Goal: Check status: Check status

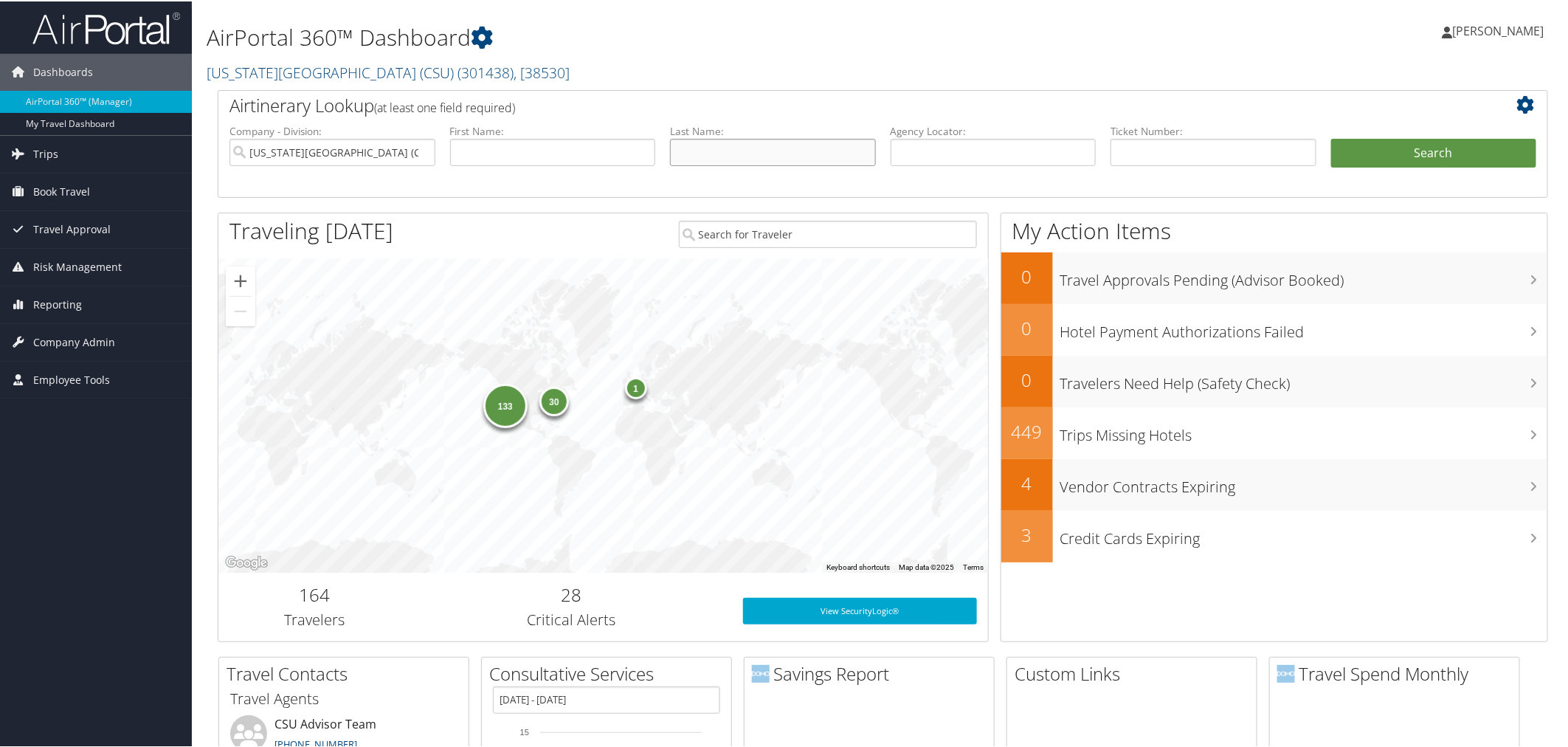
click at [694, 146] on input "text" at bounding box center [773, 151] width 206 height 27
type input "moore"
click at [1331, 137] on button "Search" at bounding box center [1433, 152] width 206 height 30
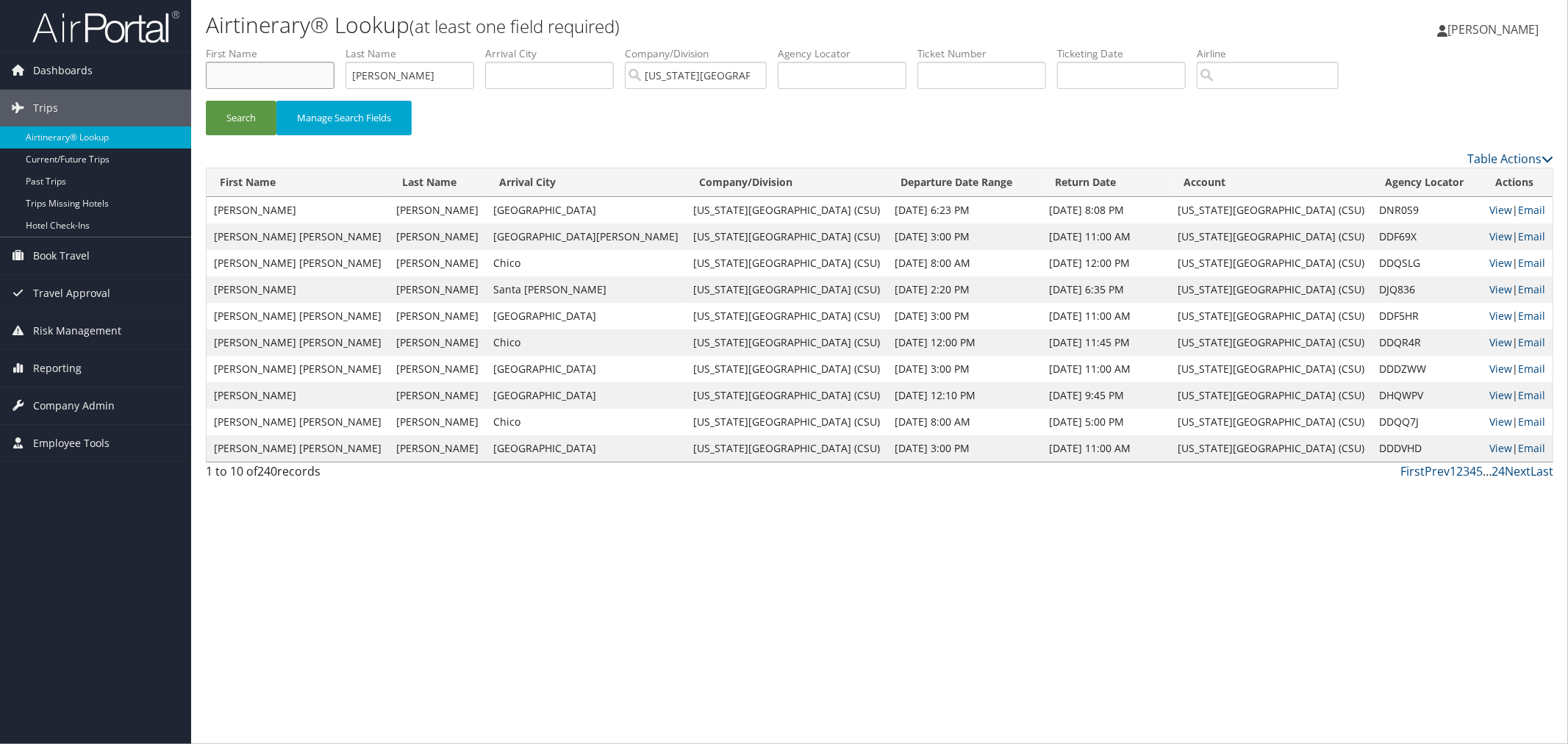
click at [312, 74] on input "text" at bounding box center [270, 76] width 129 height 27
type input "jamillah"
click at [206, 101] on button "Search" at bounding box center [241, 118] width 70 height 34
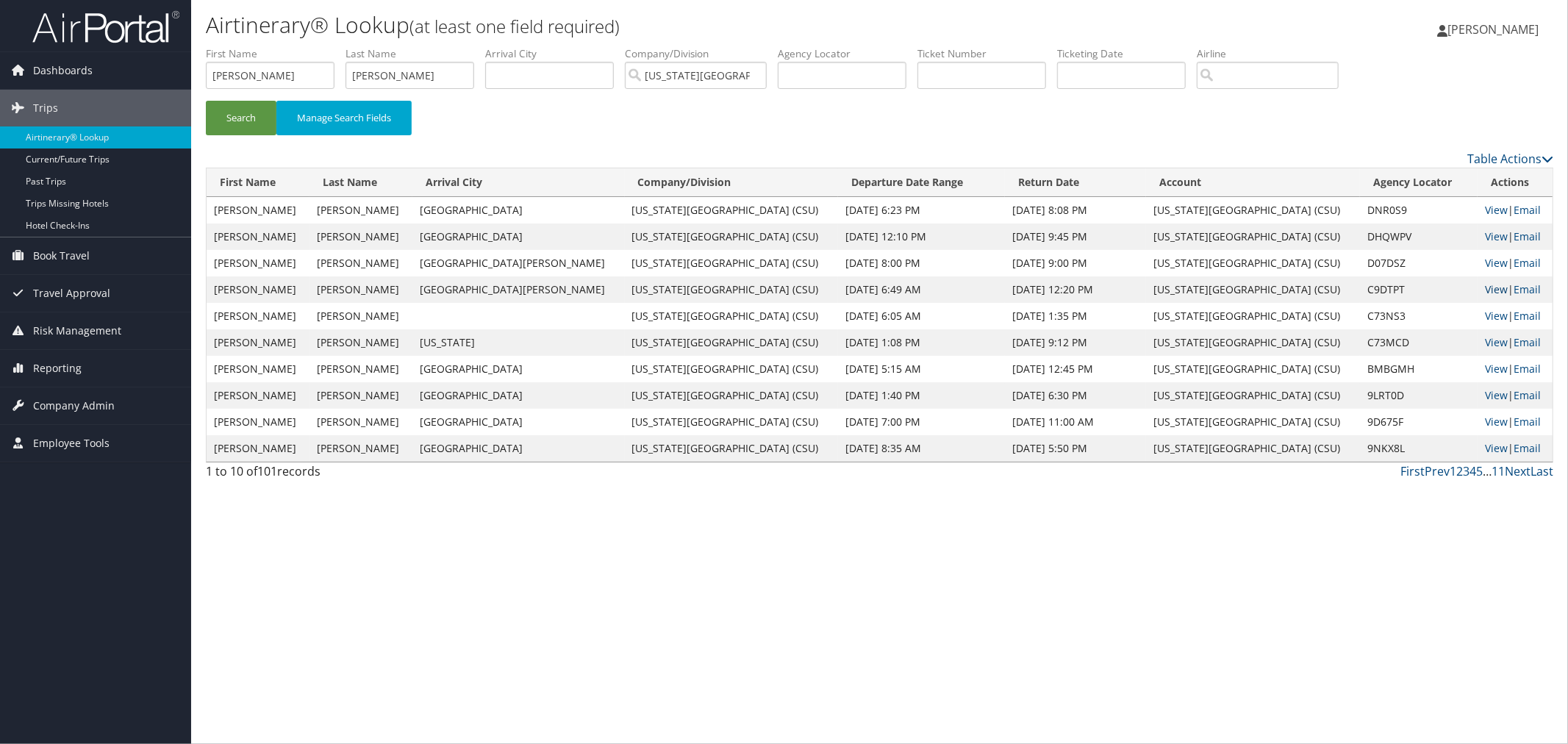
click at [1485, 288] on link "View" at bounding box center [1496, 290] width 22 height 14
click at [1485, 316] on link "View" at bounding box center [1496, 316] width 22 height 14
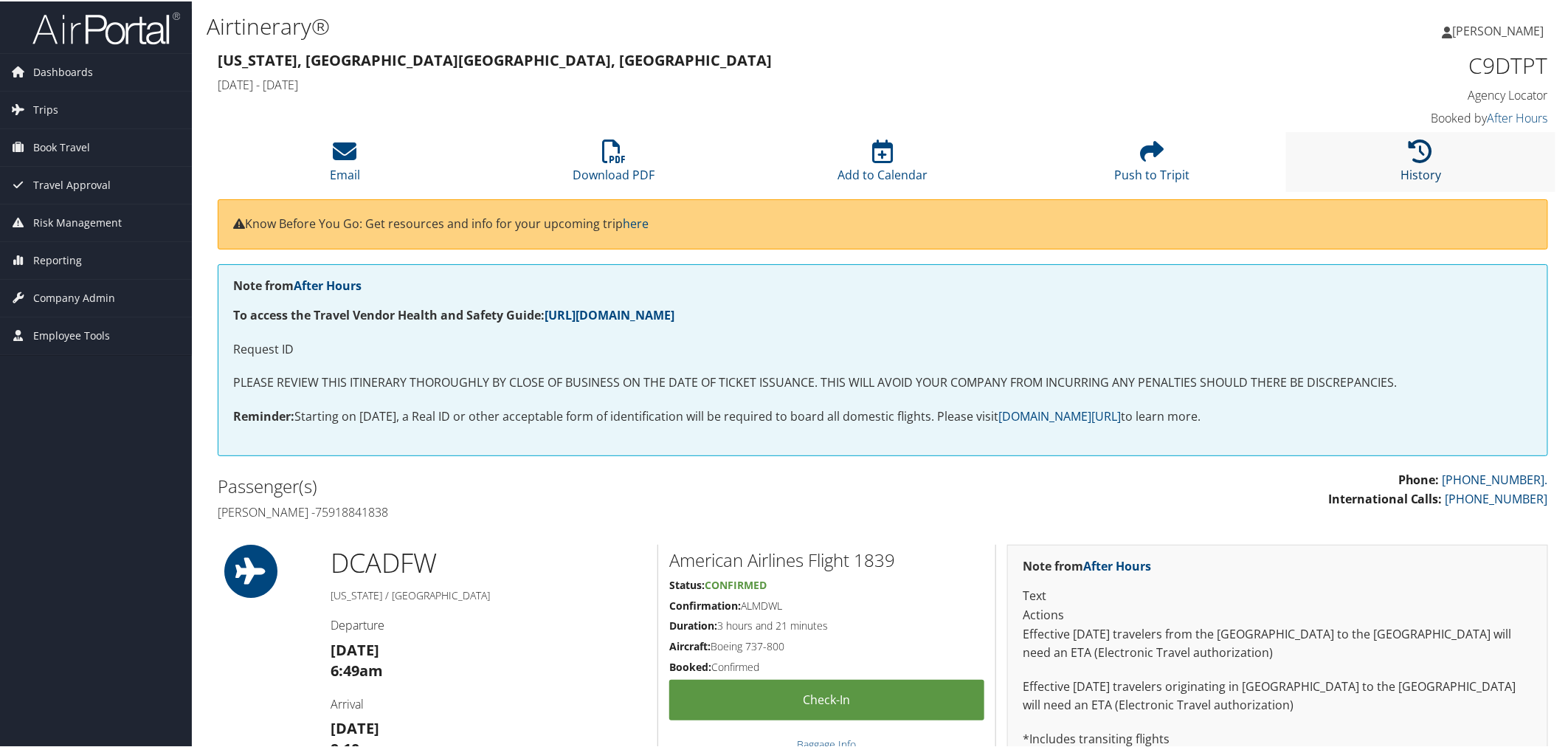
click at [1421, 159] on icon at bounding box center [1421, 150] width 23 height 23
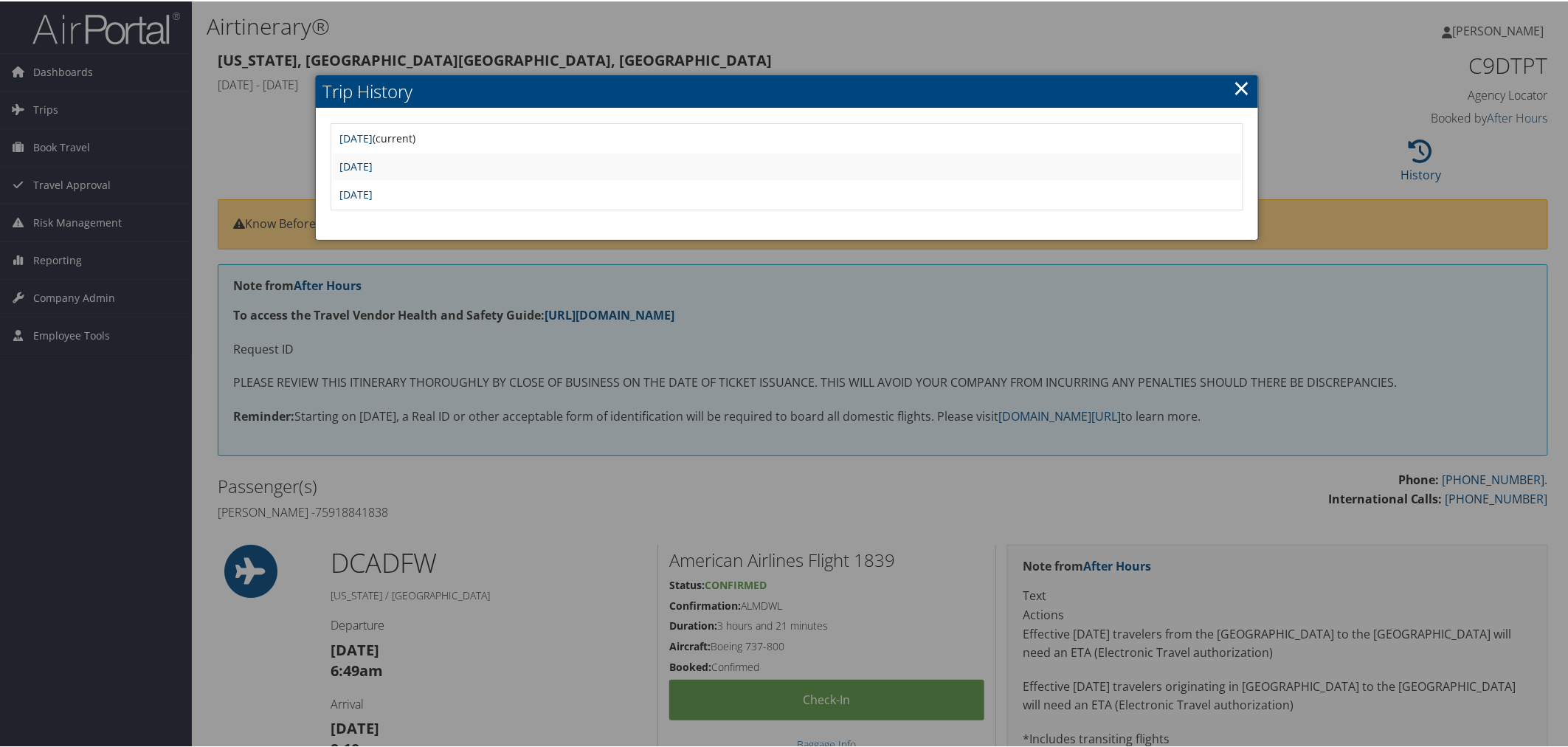
click at [470, 172] on td "Mon May 19 21:06:24 MDT 2025" at bounding box center [787, 164] width 909 height 26
click at [373, 163] on link "Mon May 19 21:06:24 MDT 2025" at bounding box center [357, 165] width 33 height 14
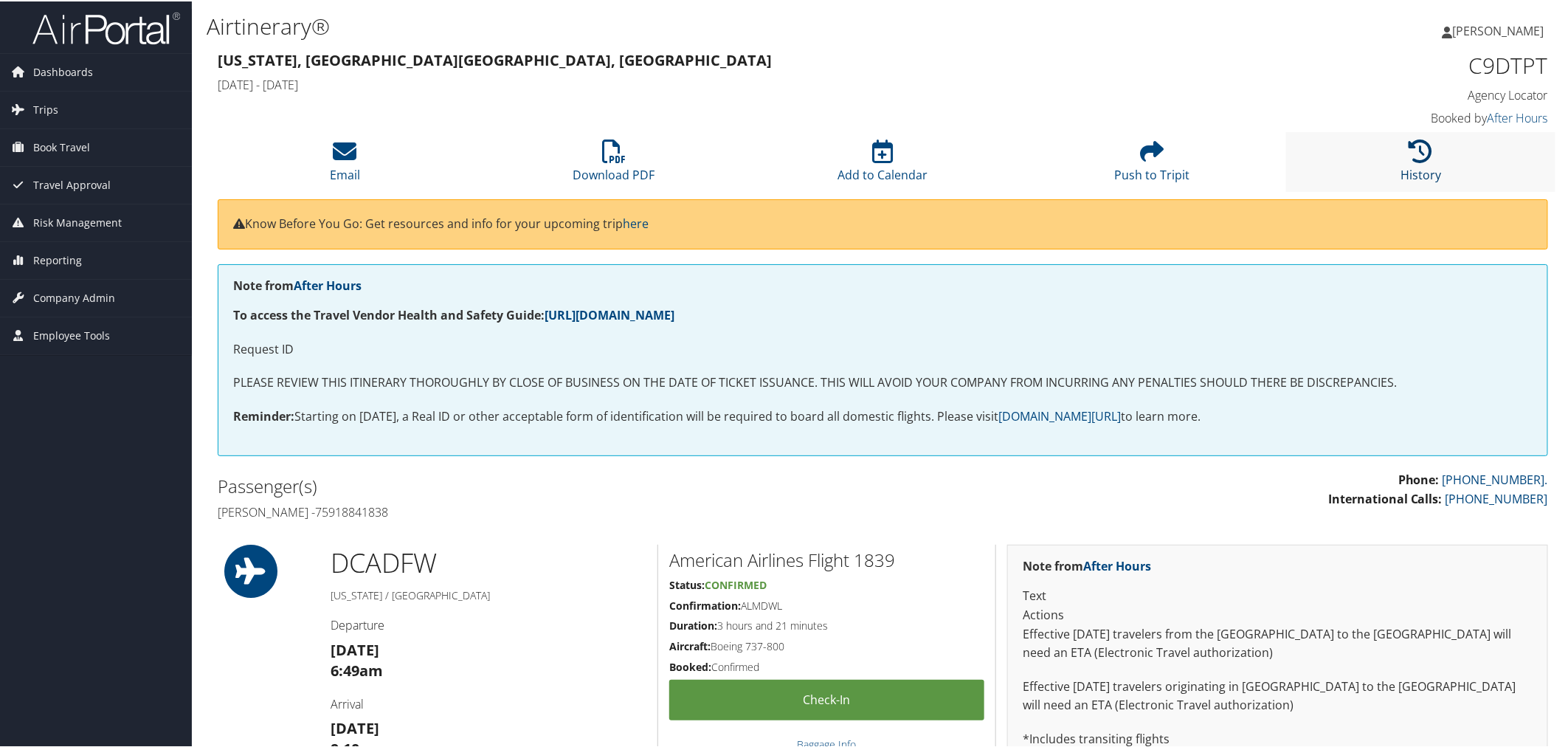
click at [1414, 168] on link "History" at bounding box center [1420, 163] width 41 height 35
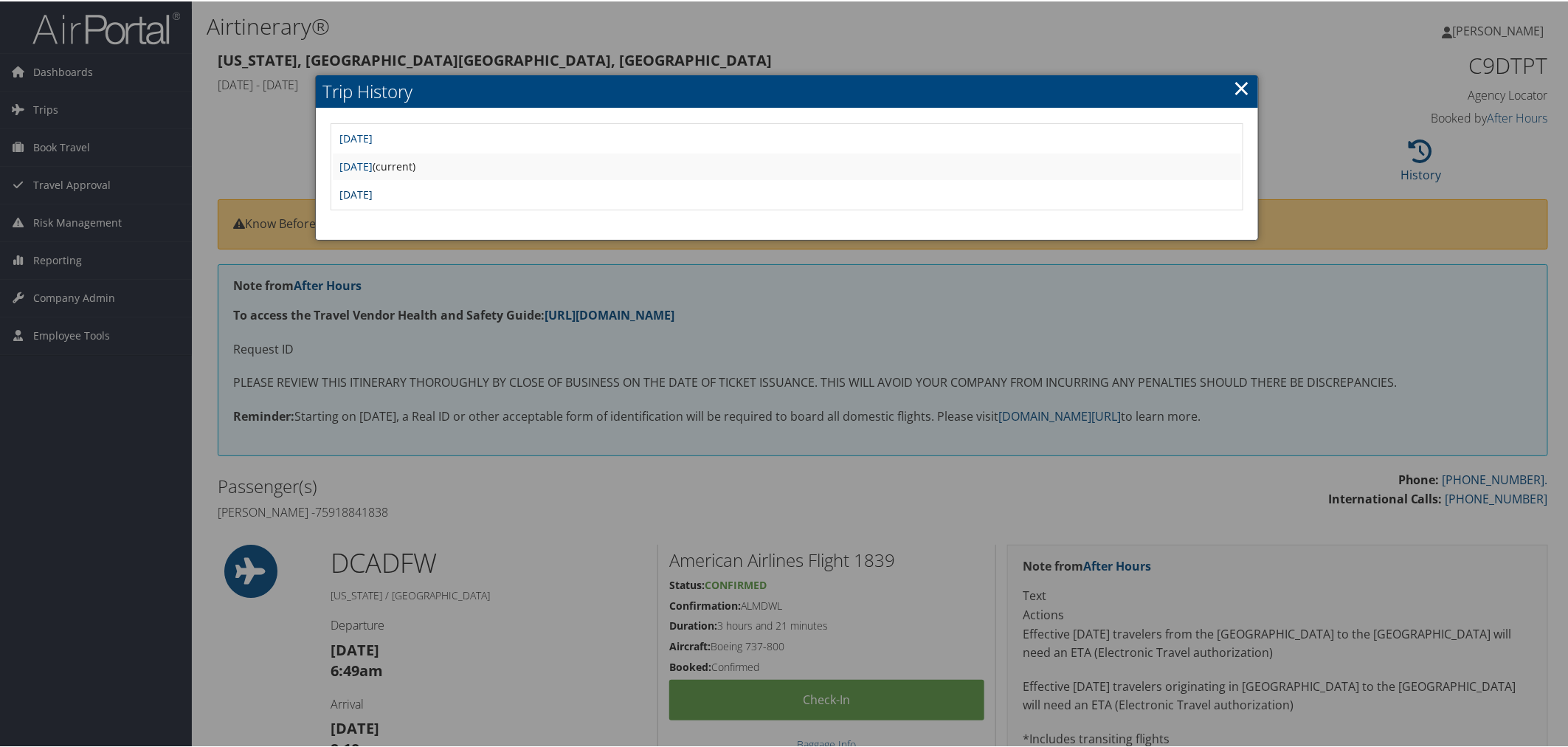
click at [373, 189] on link "Mon May 19 05:16:50 MDT 2025" at bounding box center [357, 193] width 33 height 14
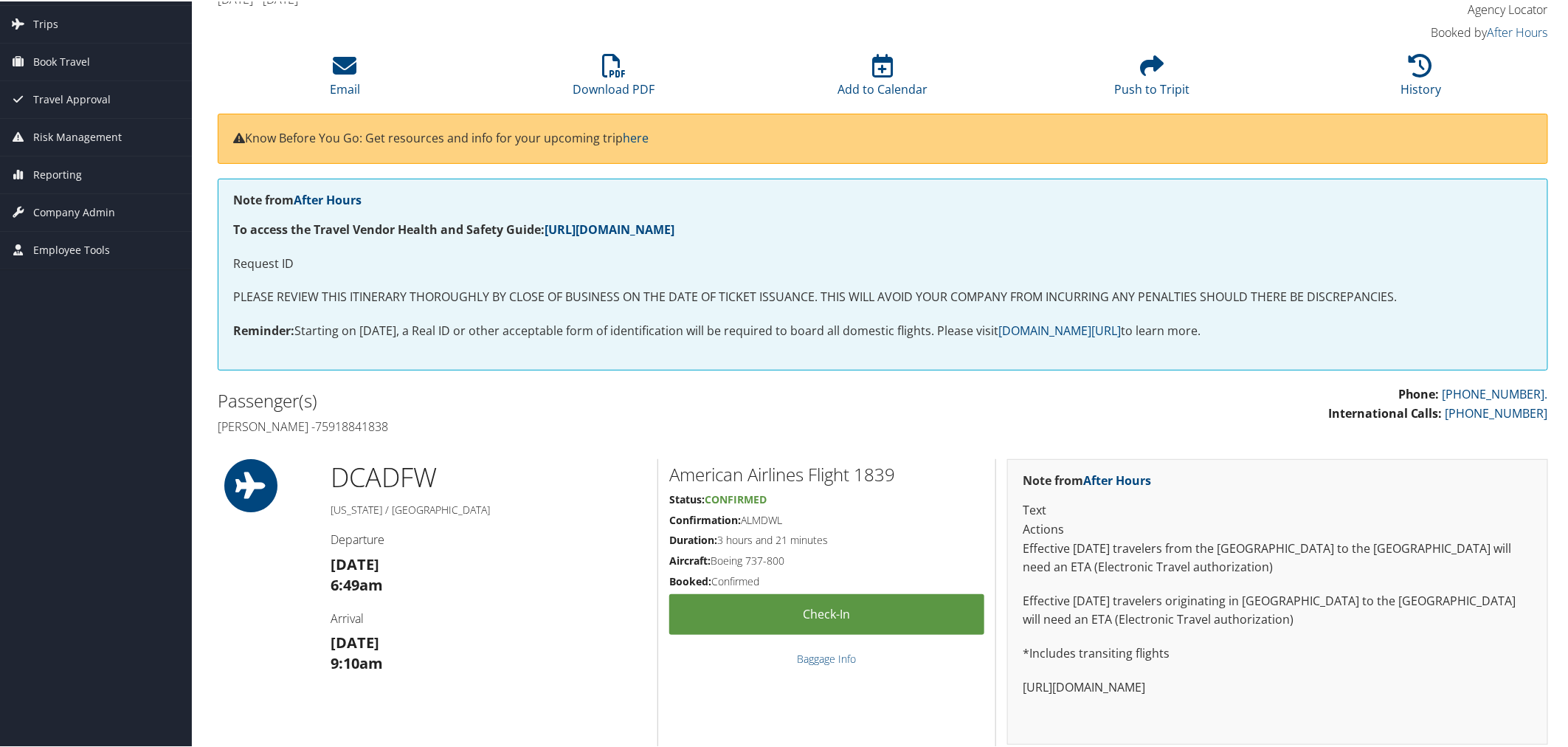
scroll to position [82, 0]
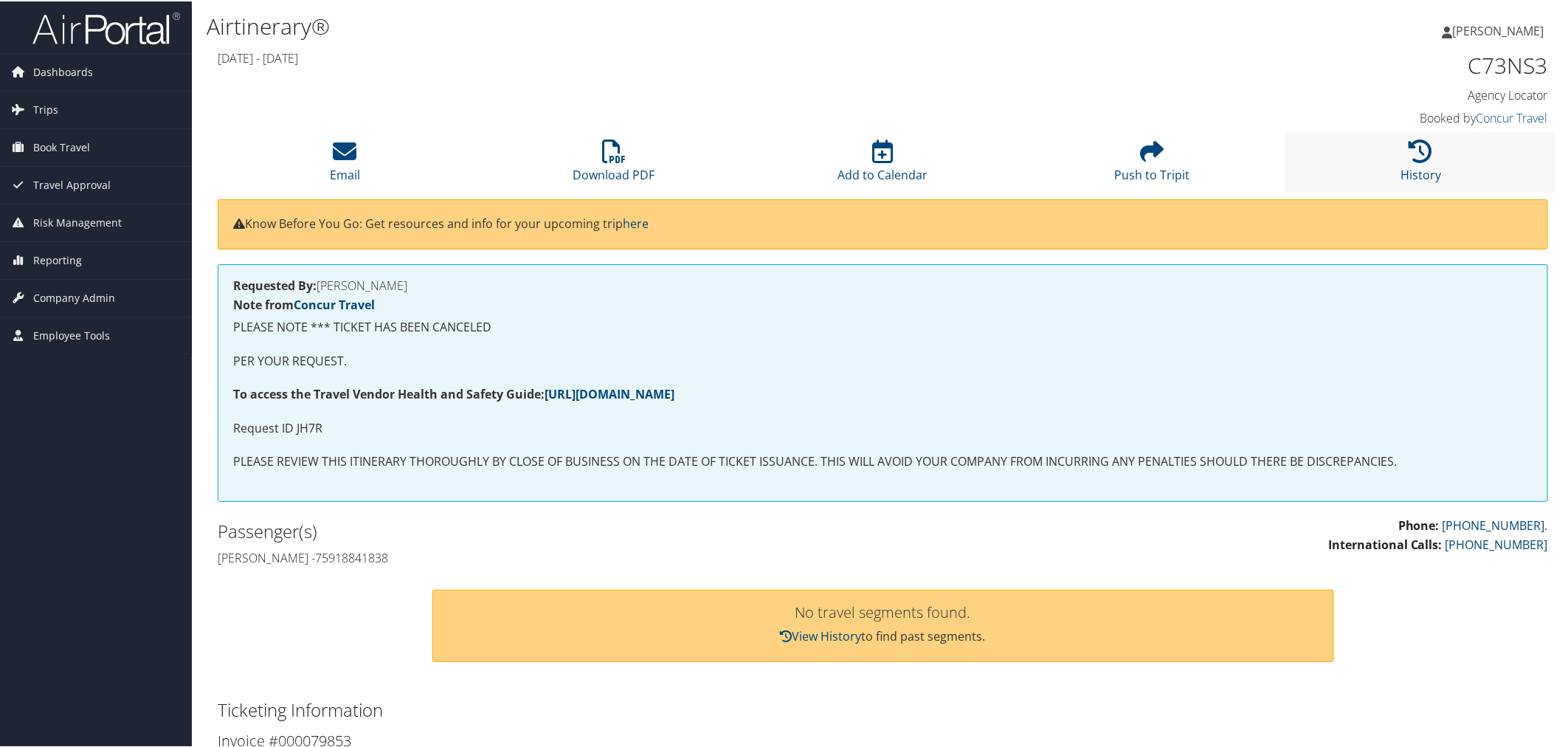
click at [1373, 175] on li "History" at bounding box center [1420, 161] width 269 height 60
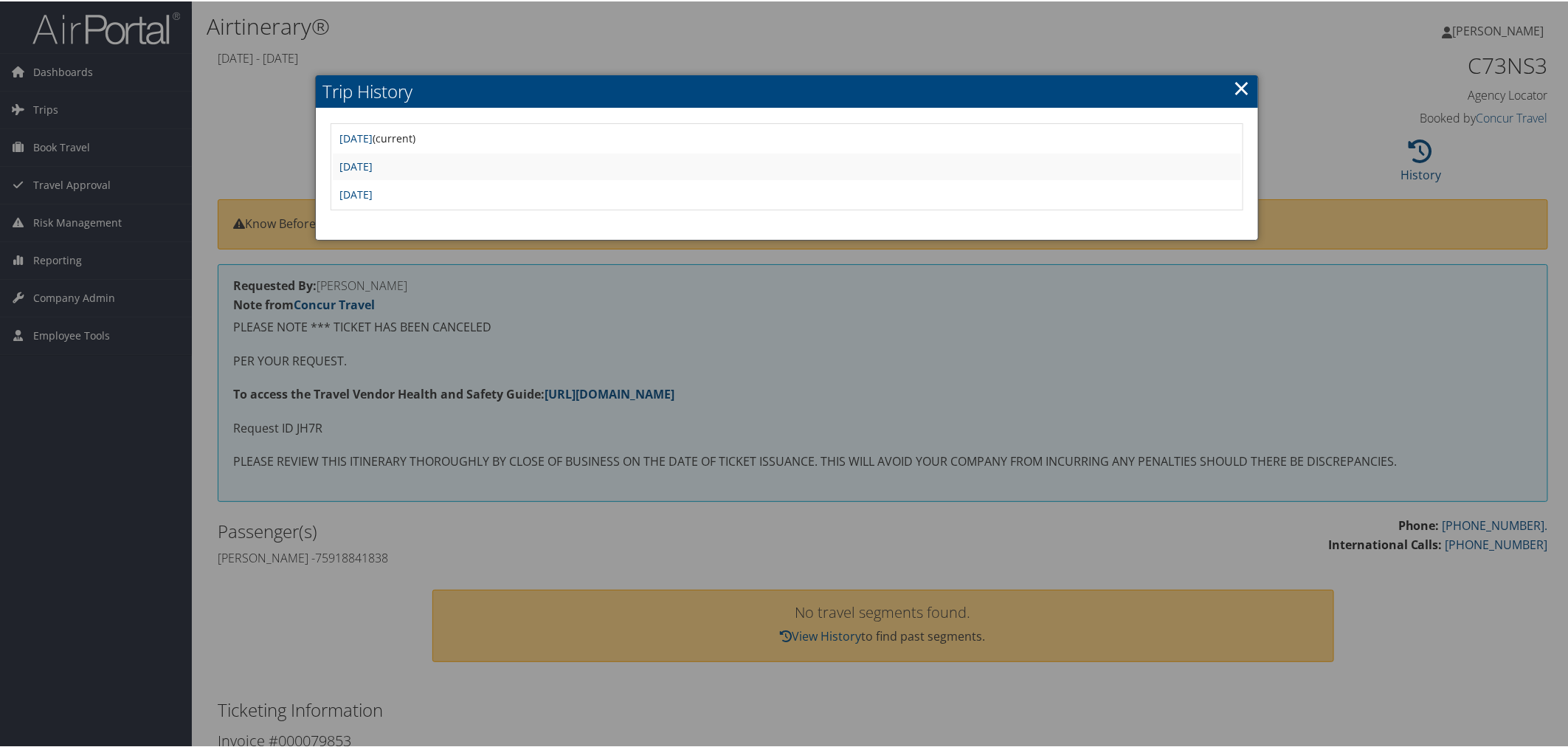
click at [477, 172] on td "Sun May 18 20:46:07 MDT 2025" at bounding box center [787, 164] width 909 height 26
click at [373, 167] on link "Sun May 18 20:46:07 MDT 2025" at bounding box center [357, 165] width 33 height 14
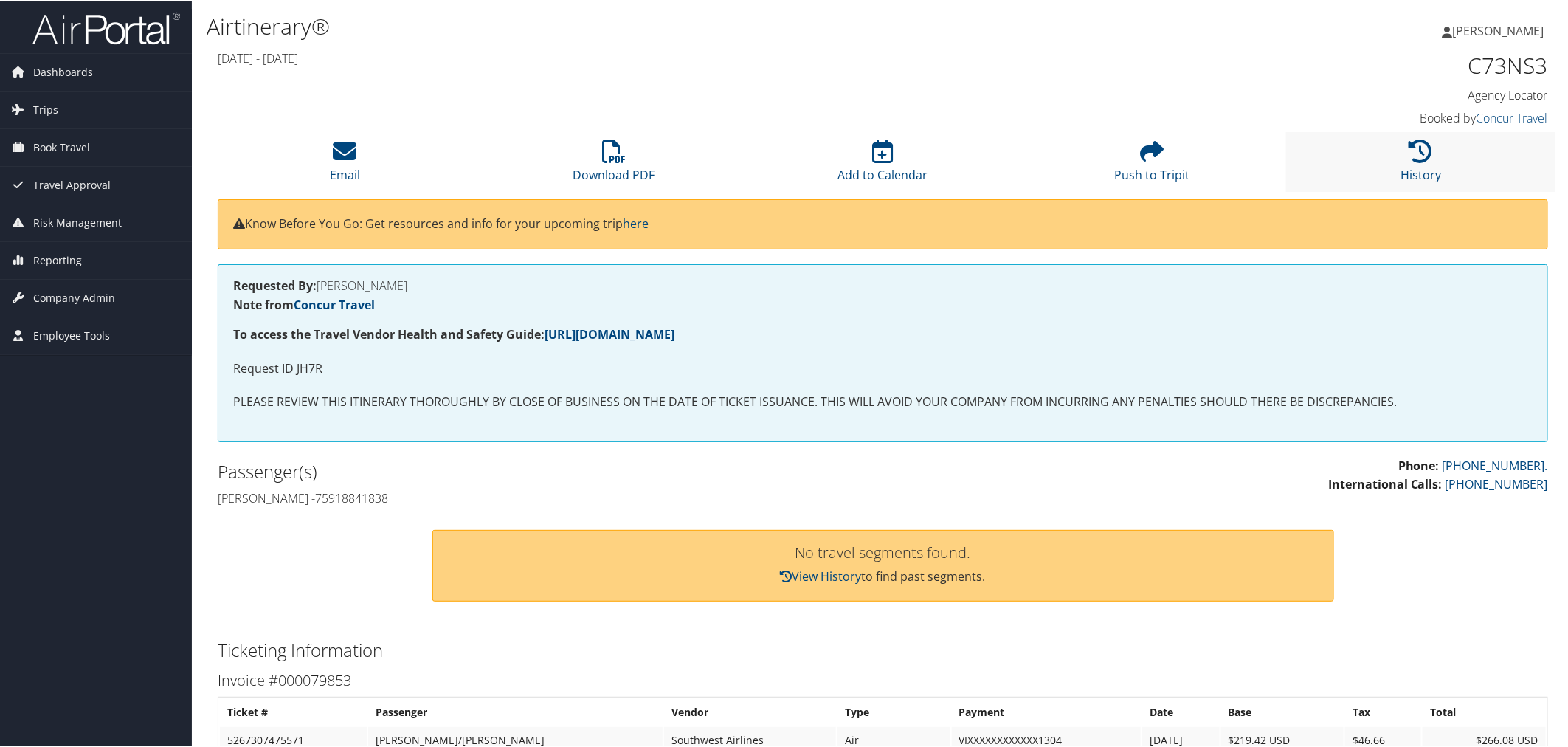
click at [1384, 153] on li "History" at bounding box center [1420, 161] width 269 height 60
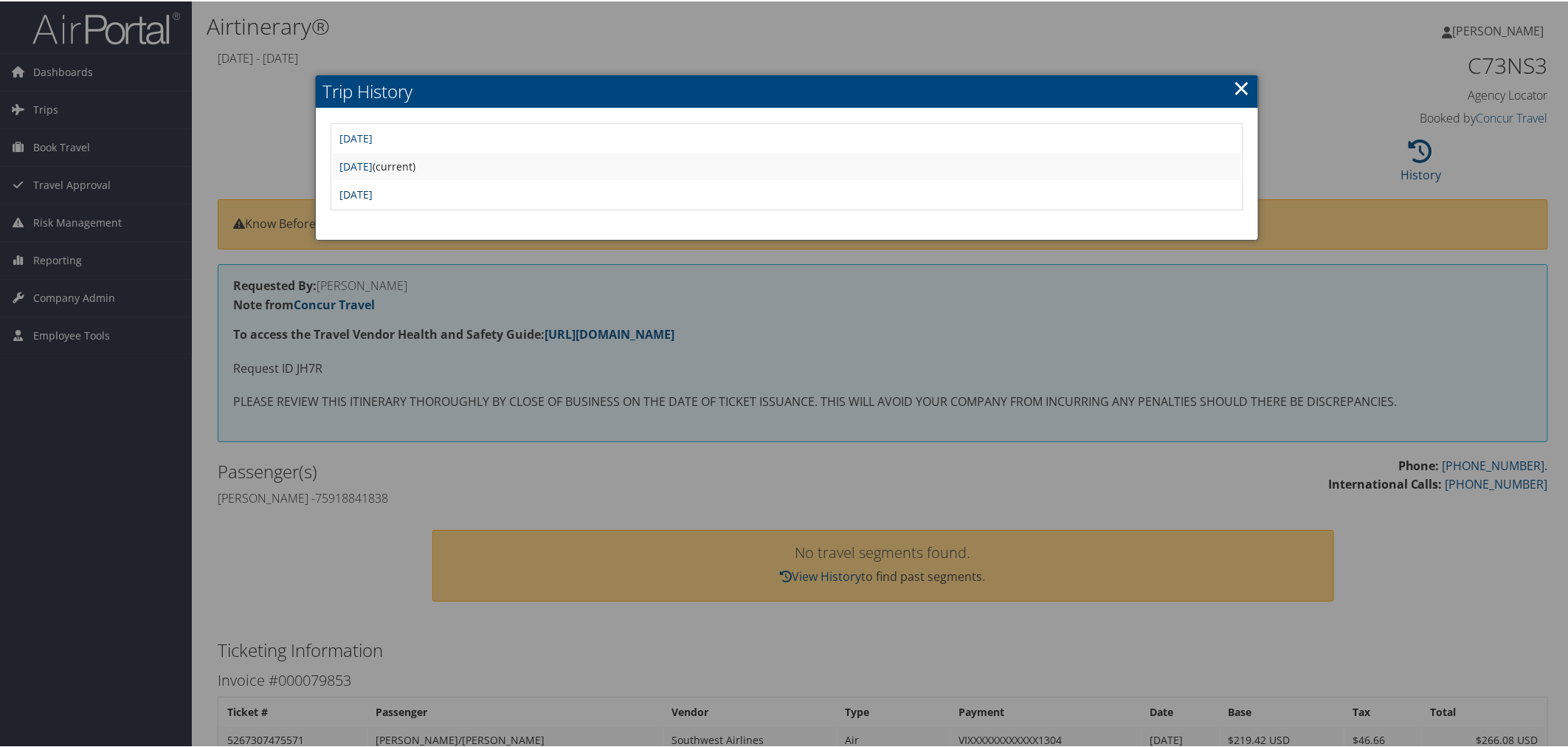
click at [373, 196] on link "[DATE]" at bounding box center [357, 193] width 33 height 14
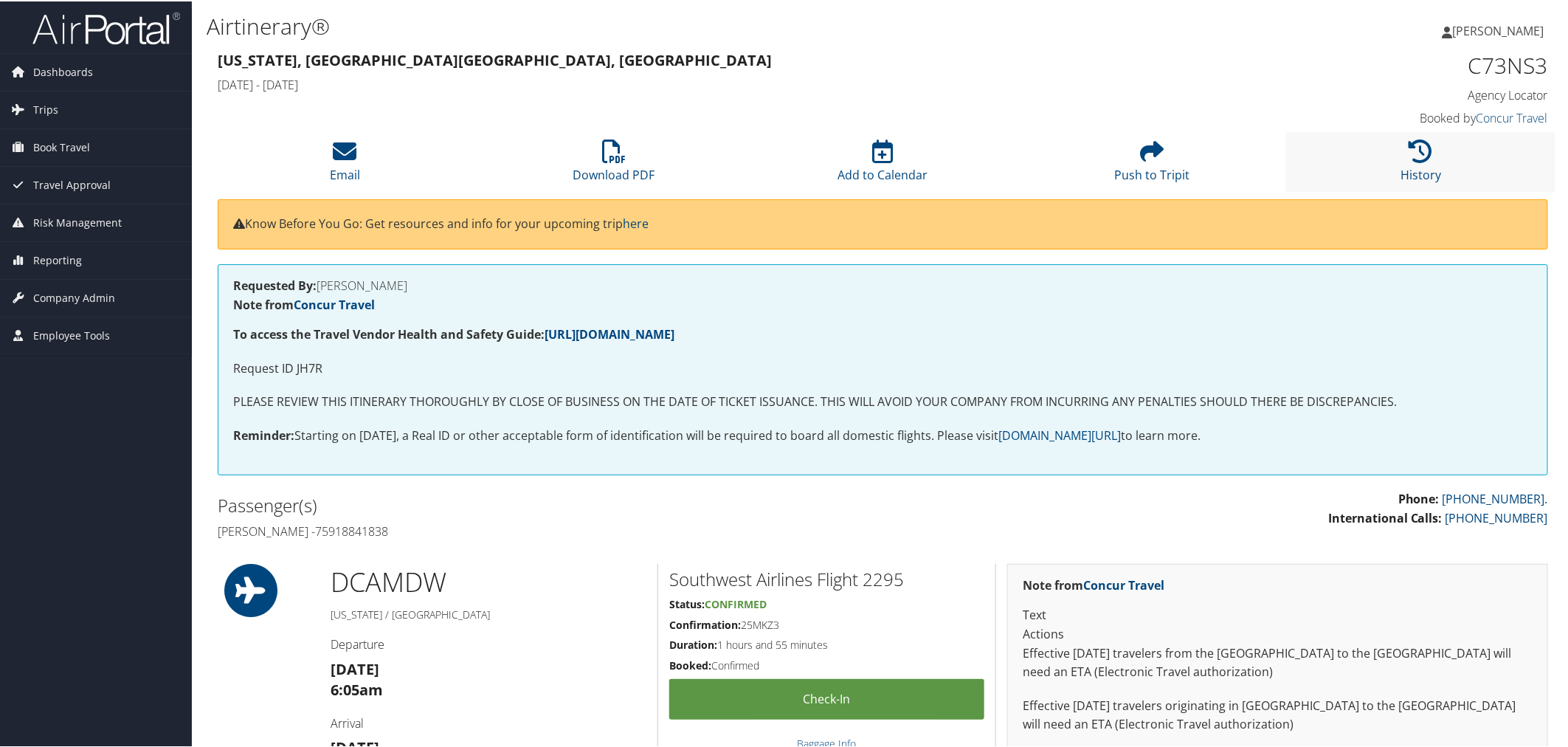
click at [1391, 168] on li "History" at bounding box center [1420, 161] width 269 height 60
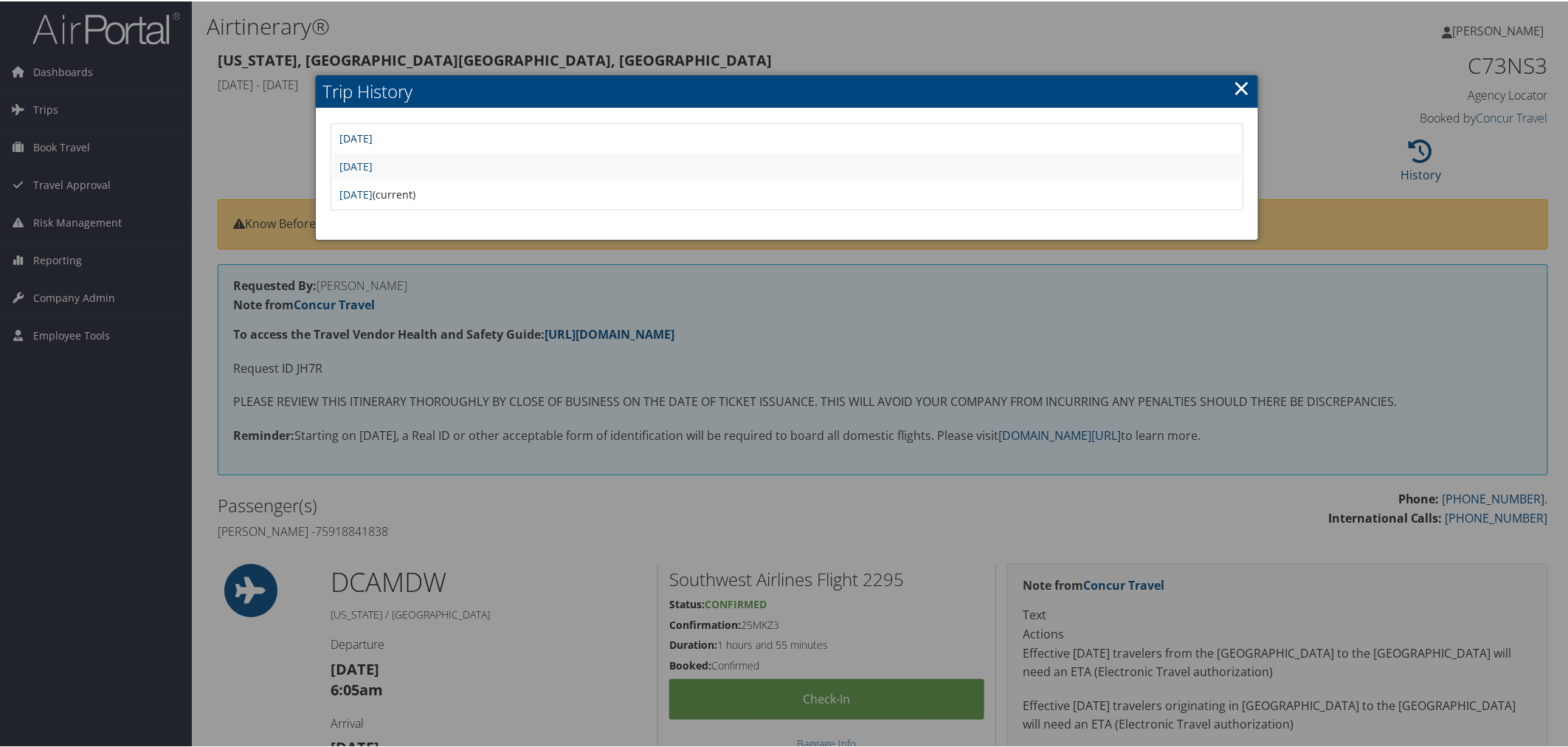
click at [373, 135] on link "[DATE]" at bounding box center [357, 137] width 33 height 14
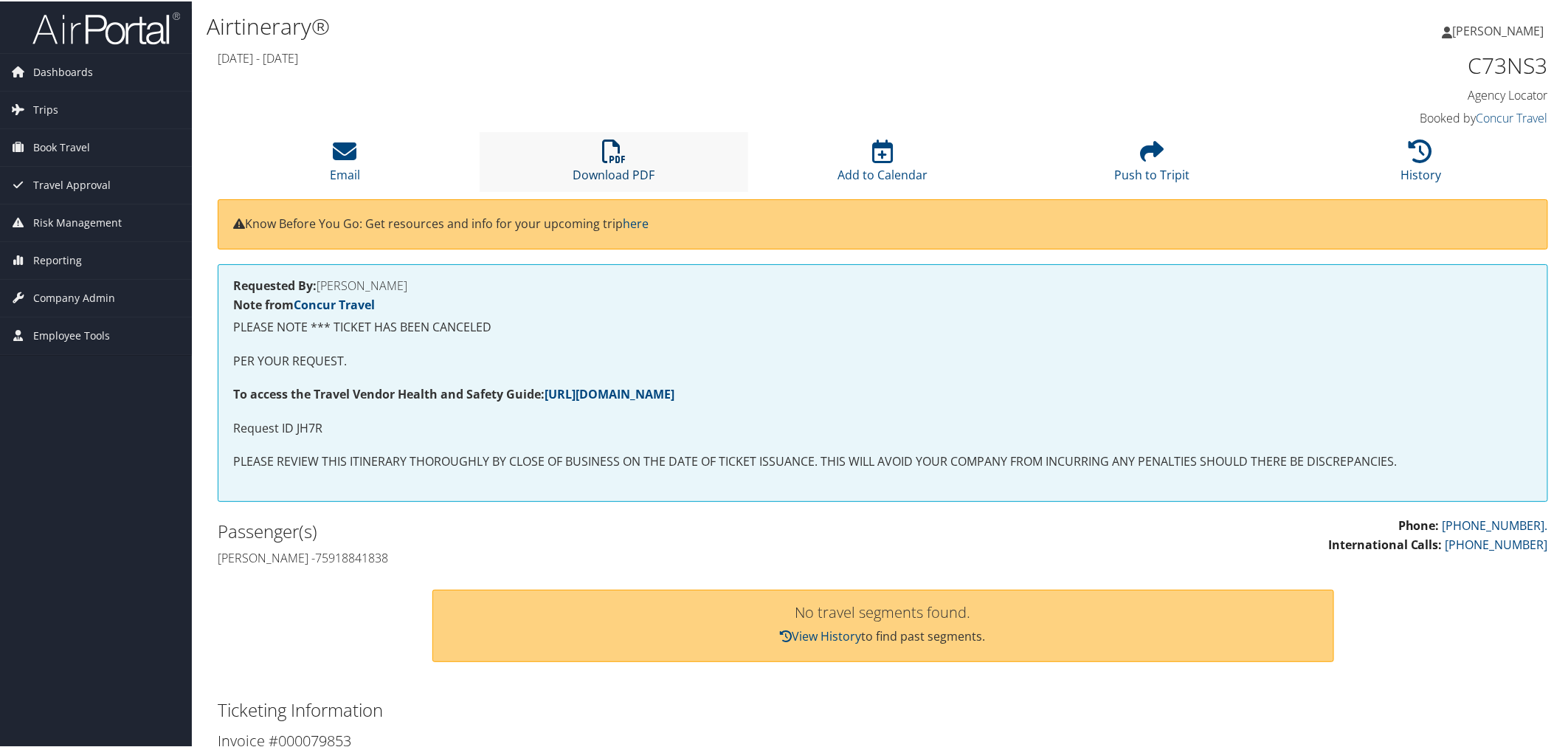
click at [593, 174] on link "Download PDF" at bounding box center [613, 163] width 82 height 35
